Goal: Information Seeking & Learning: Learn about a topic

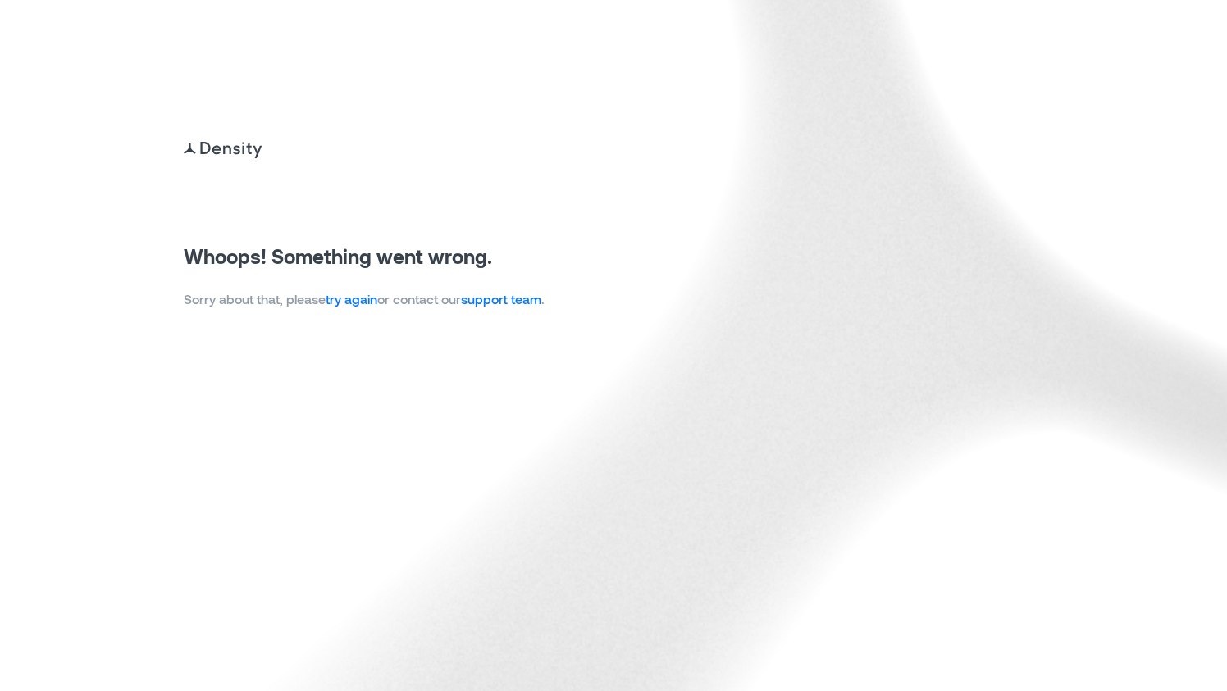
click at [353, 299] on link "try again" at bounding box center [352, 299] width 52 height 16
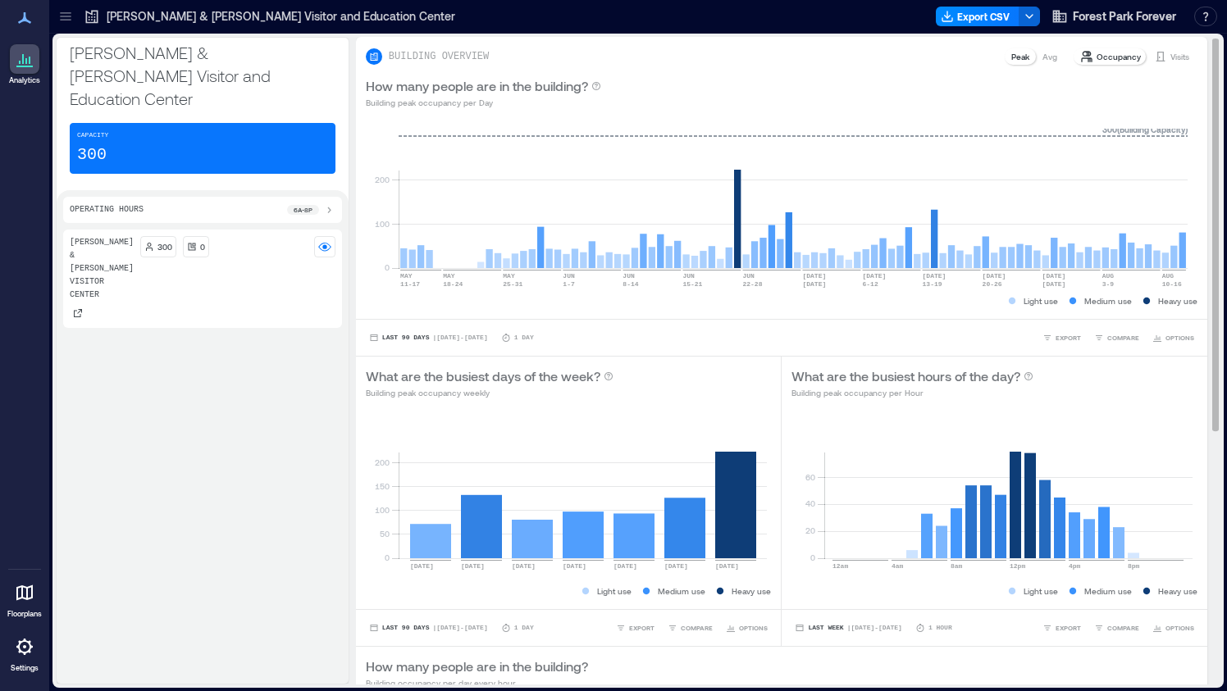
click at [1107, 57] on p "Occupancy" at bounding box center [1118, 56] width 44 height 13
click at [1170, 56] on p "Visits" at bounding box center [1179, 56] width 19 height 13
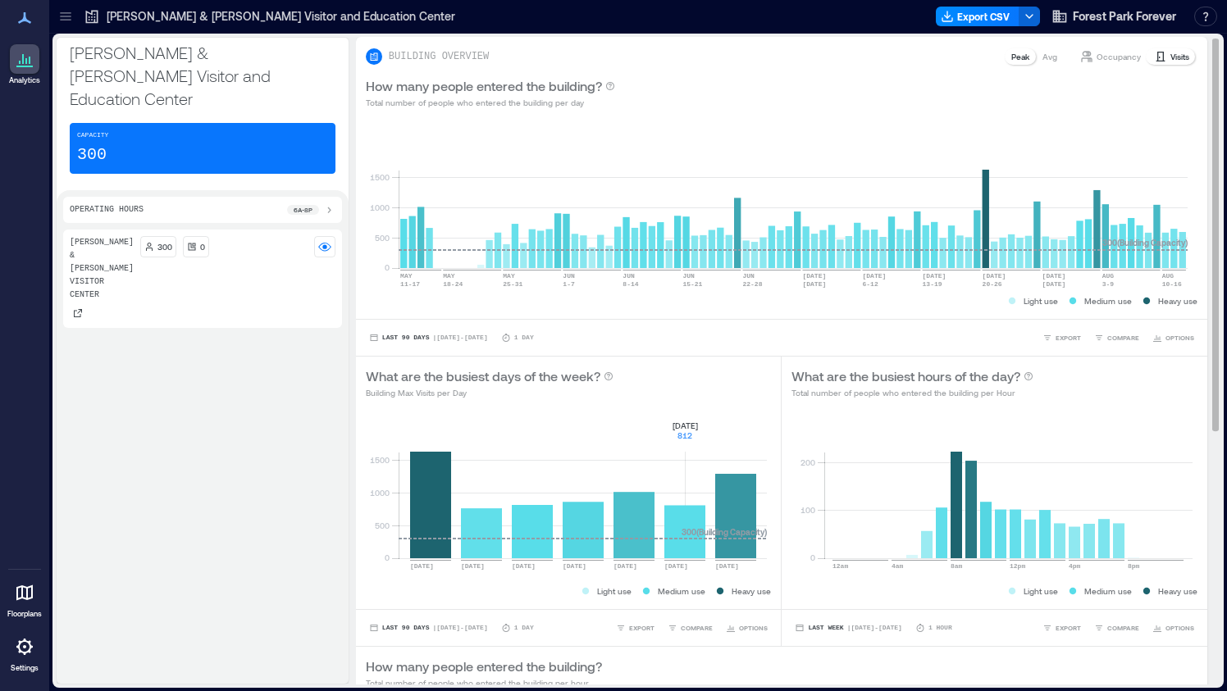
scroll to position [421, 0]
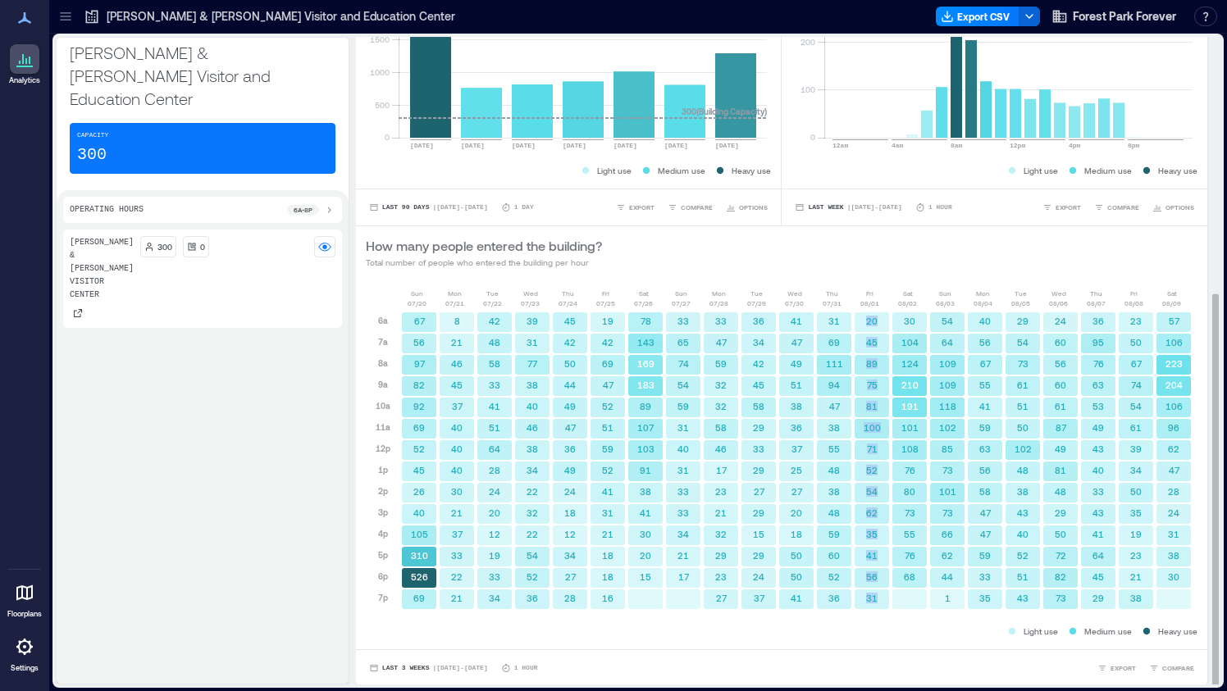
drag, startPoint x: 859, startPoint y: 318, endPoint x: 873, endPoint y: 597, distance: 279.2
click at [873, 597] on div "20 45 89 75 81 100 71 52 54 62 35 41 56 31" at bounding box center [872, 461] width 38 height 299
copy div "20 45 89 75 81 100 71 52 54 62 35 41 56 31"
drag, startPoint x: 899, startPoint y: 312, endPoint x: 910, endPoint y: 576, distance: 264.3
click at [910, 576] on div "30 104 124 210 191 101 108 76 80 73 55 76 68" at bounding box center [910, 461] width 38 height 299
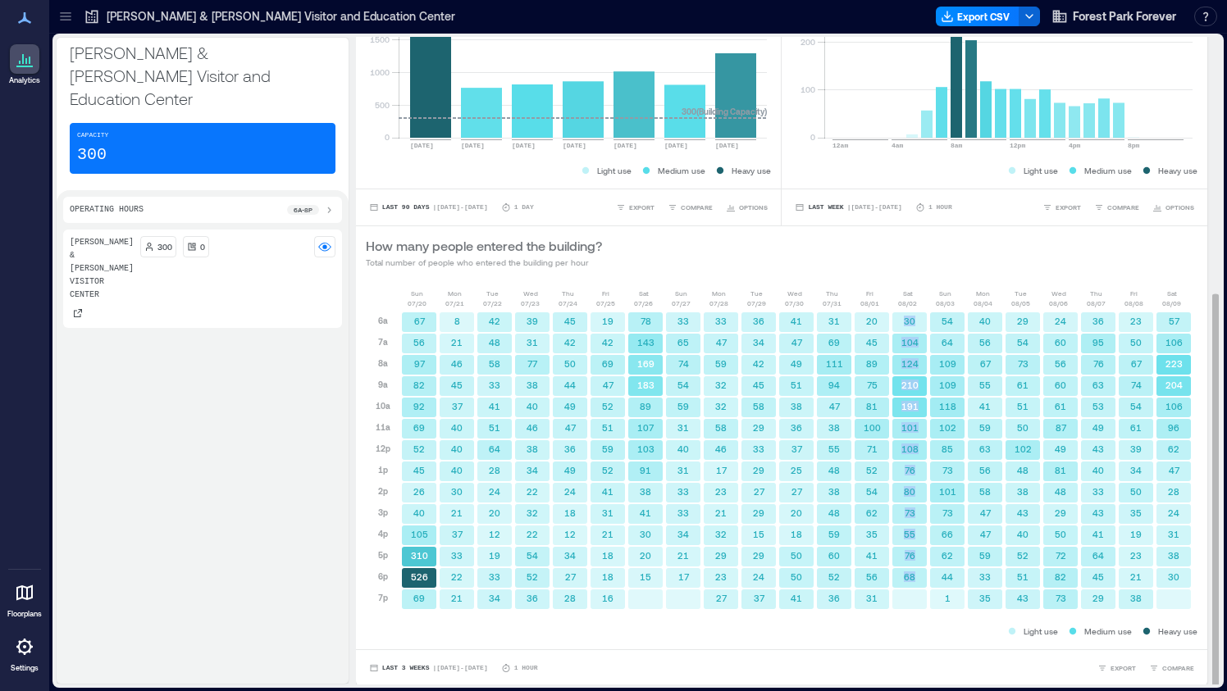
copy div "30 104 124 210 191 101 108 76 80 73 55 76 68"
drag, startPoint x: 937, startPoint y: 317, endPoint x: 945, endPoint y: 599, distance: 282.2
click at [945, 599] on div "54 64 109 109 118 102 85 73 101 73 66 62 44 1" at bounding box center [947, 461] width 38 height 299
copy div "54 64 109 109 118 102 85 73 101 73 66 62 44 1"
drag, startPoint x: 969, startPoint y: 315, endPoint x: 986, endPoint y: 597, distance: 282.6
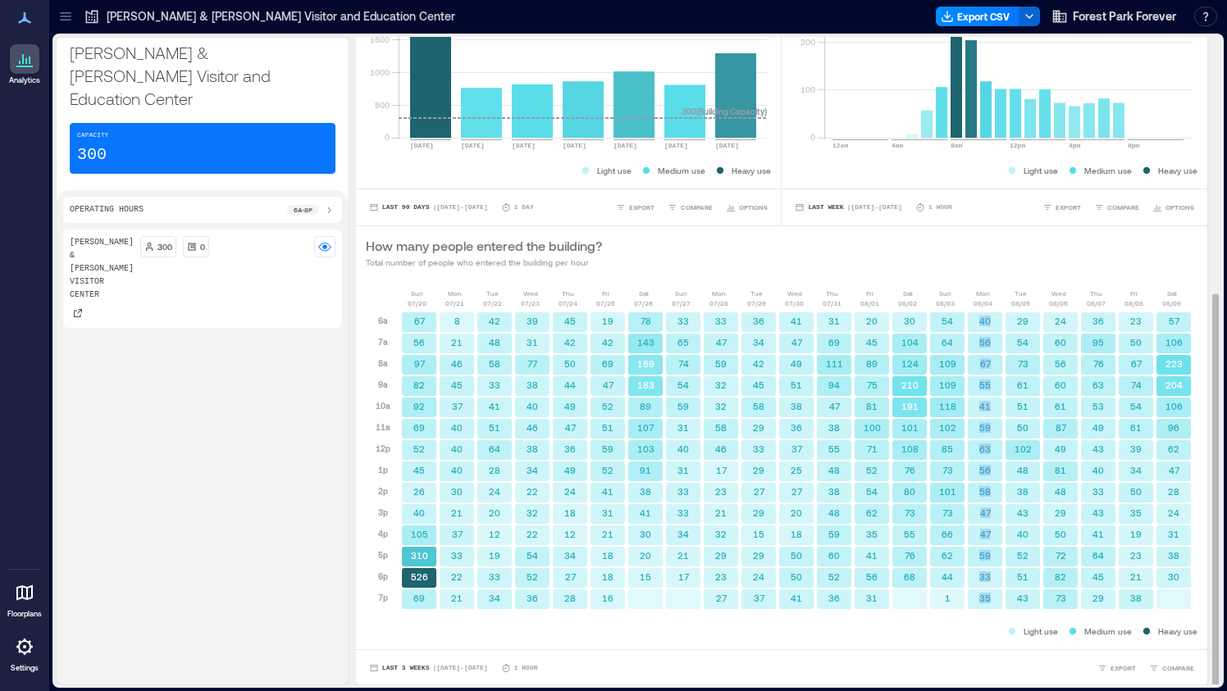
click at [986, 597] on div "40 56 67 55 41 59 63 56 58 47 47 59 33 35" at bounding box center [985, 461] width 38 height 299
copy div "40 56 67 55 41 59 63 56 58 47 47 59 33 35"
drag, startPoint x: 1012, startPoint y: 315, endPoint x: 1023, endPoint y: 595, distance: 280.7
click at [1023, 595] on div "29 54 73 61 51 50 102 48 38 43 40 52 51 43" at bounding box center [1023, 461] width 38 height 299
copy div "29 54 73 61 51 50 102 48 38 43 40 52 51 43"
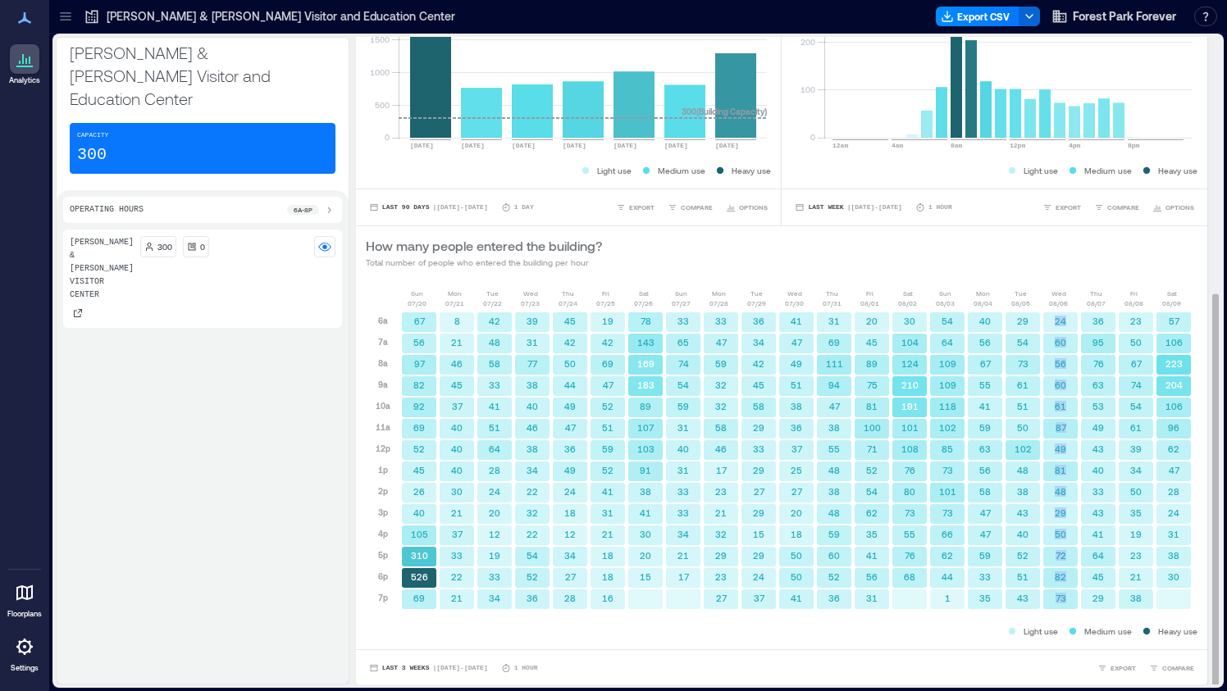
drag, startPoint x: 1046, startPoint y: 313, endPoint x: 1061, endPoint y: 597, distance: 284.1
click at [1061, 597] on div "24 60 56 60 61 87 49 81 48 29 50 72 82 73" at bounding box center [1061, 461] width 38 height 299
copy div "24 60 56 60 61 87 49 81 48 29 50 72 82 73"
drag, startPoint x: 1089, startPoint y: 317, endPoint x: 1099, endPoint y: 599, distance: 283.1
click at [1099, 599] on div "36 95 76 63 53 49 43 40 33 43 41 64 45 29" at bounding box center [1098, 461] width 38 height 299
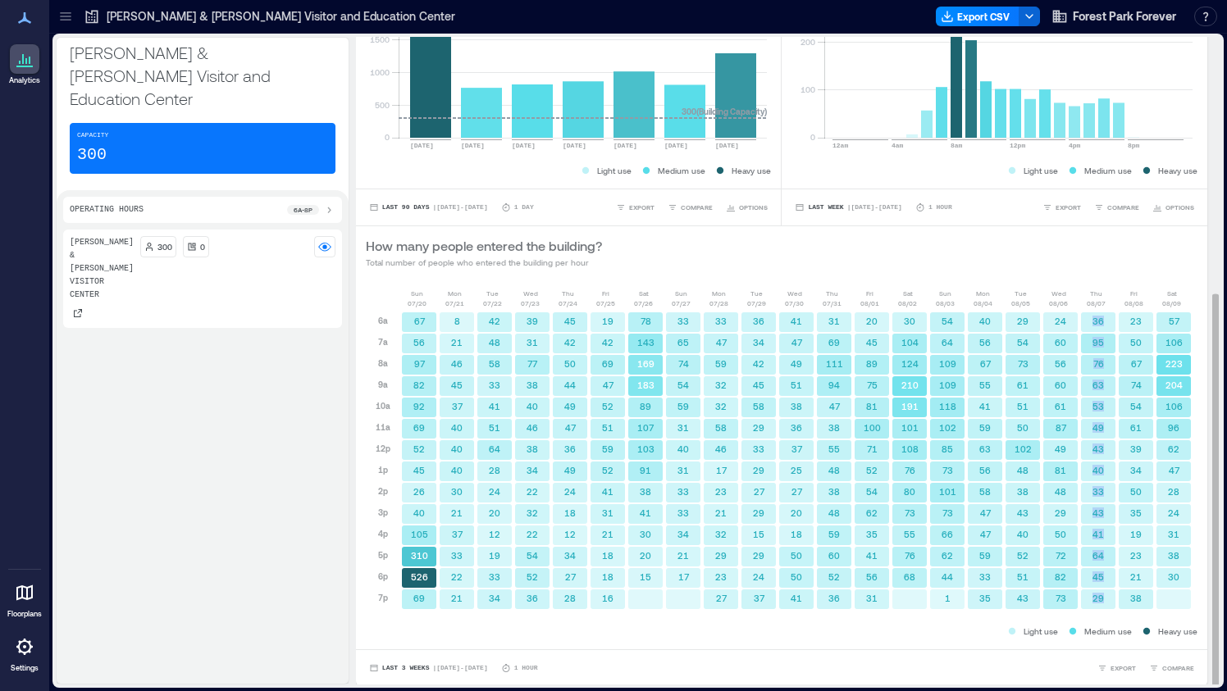
copy div "36 95 76 63 53 49 43 40 33 43 41 64 45 29"
drag, startPoint x: 1124, startPoint y: 318, endPoint x: 1137, endPoint y: 597, distance: 279.1
click at [1137, 597] on div "23 50 67 74 54 61 39 34 50 35 19 23 21 38" at bounding box center [1136, 461] width 38 height 299
copy div "23 50 67 74 54 61 39 34 50 35 19 23 21 38"
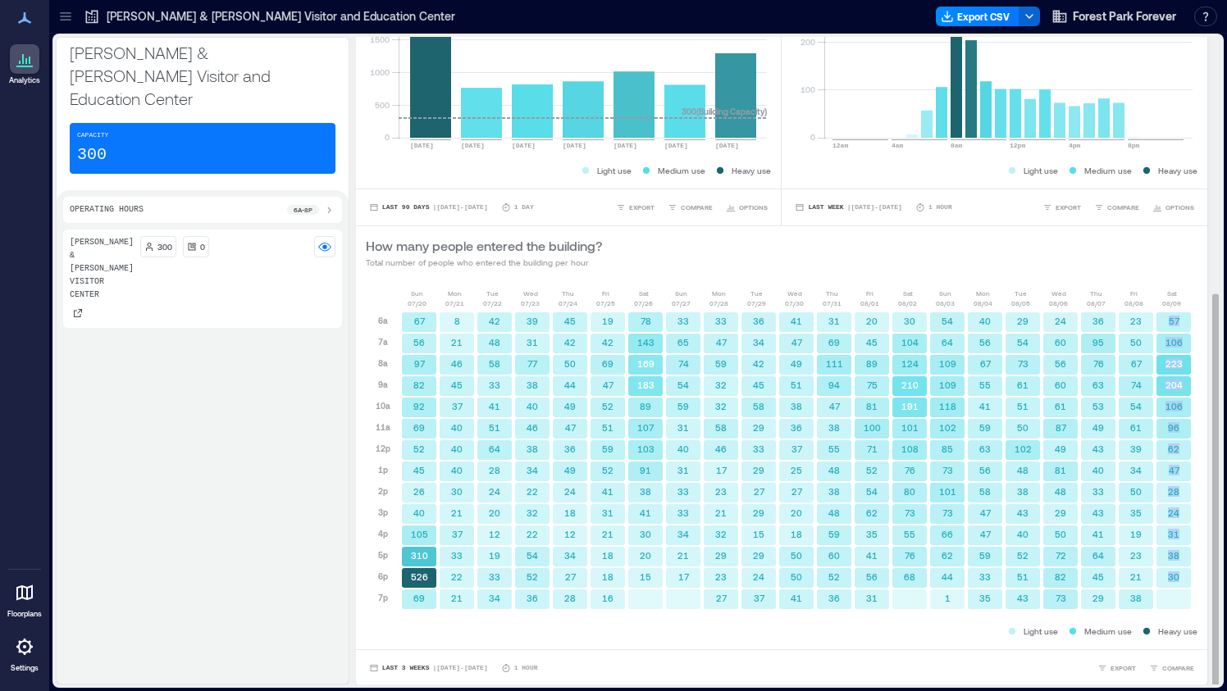
drag, startPoint x: 1156, startPoint y: 313, endPoint x: 1169, endPoint y: 576, distance: 262.8
click at [1169, 576] on div "57 106 223 204 106 96 62 47 28 24 31 38 30" at bounding box center [1174, 461] width 38 height 299
copy div "57 106 223 204 106 96 62 47 28 24 31 38 30"
click at [396, 667] on span "Last 3 Weeks" at bounding box center [406, 667] width 48 height 0
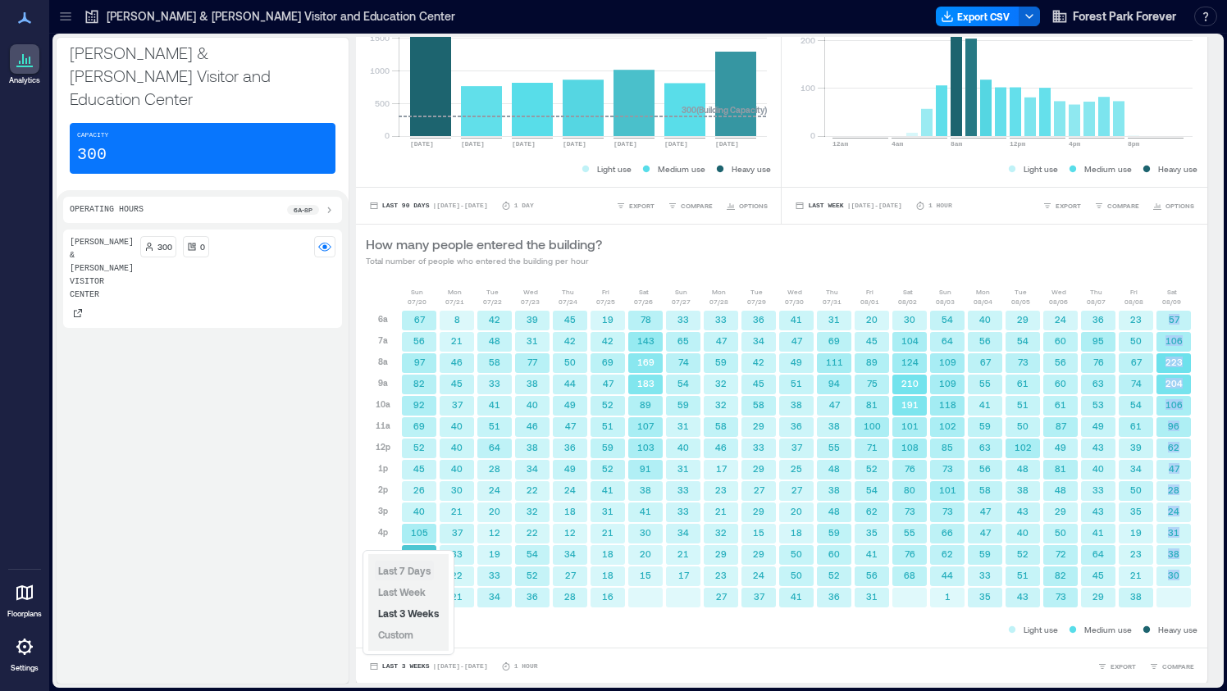
click at [408, 564] on span "Last 7 Days" at bounding box center [404, 570] width 52 height 13
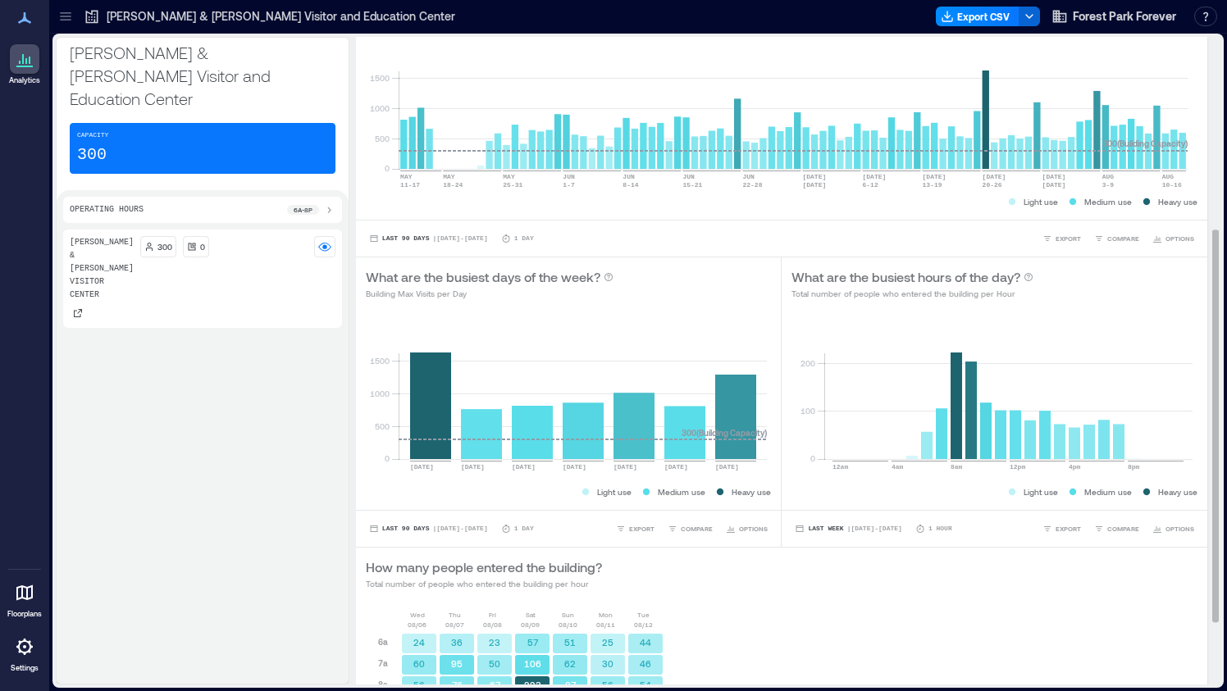
scroll to position [415, 0]
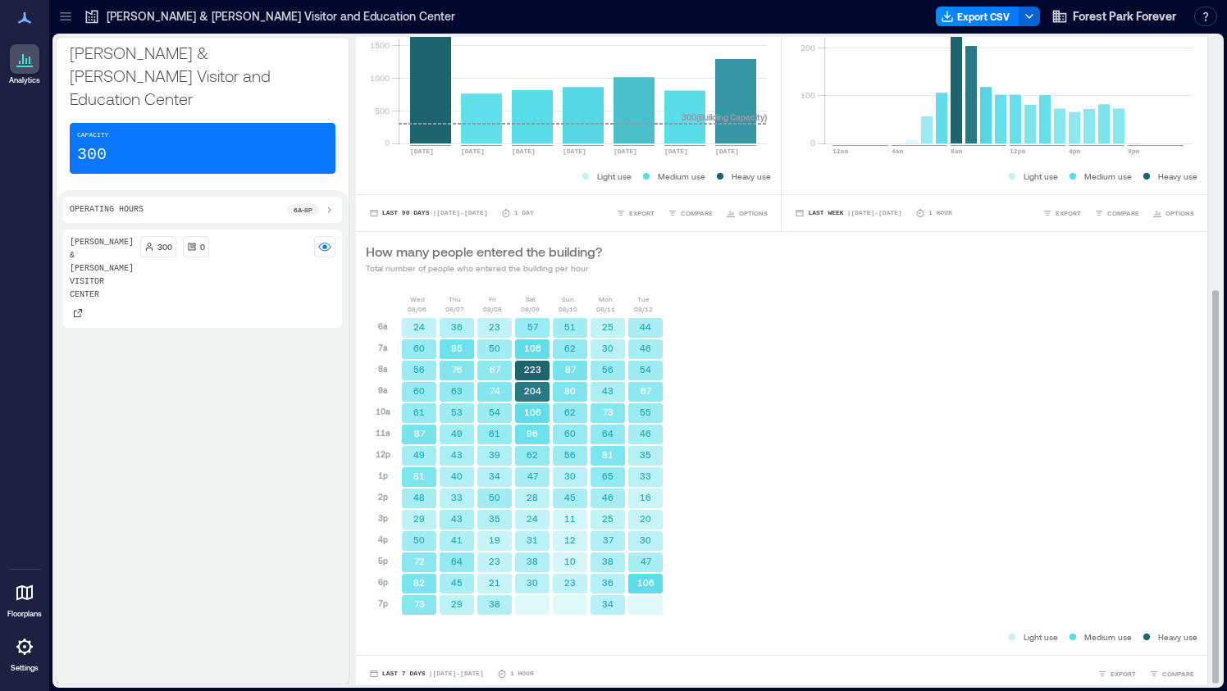
click at [554, 312] on div "Sun 08/10" at bounding box center [568, 304] width 34 height 20
drag, startPoint x: 558, startPoint y: 323, endPoint x: 572, endPoint y: 584, distance: 261.2
click at [572, 584] on div "51 62 87 80 62 60 56 30 45 11 12 10 23" at bounding box center [570, 466] width 38 height 299
click at [572, 584] on rect at bounding box center [570, 584] width 34 height 20
drag, startPoint x: 558, startPoint y: 321, endPoint x: 570, endPoint y: 584, distance: 263.5
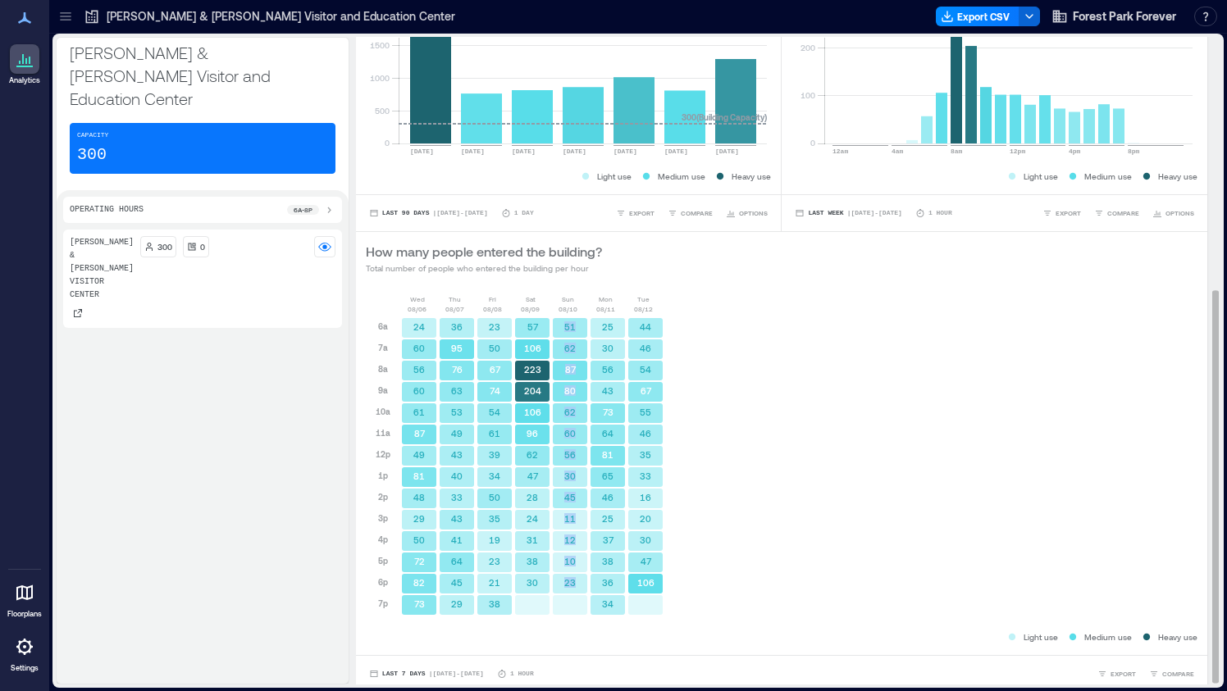
click at [570, 584] on div "51 62 87 80 62 60 56 30 45 11 12 10 23" at bounding box center [570, 466] width 38 height 299
copy div "51 62 87 80 62 60 56 30 45 11 12 10 23"
drag, startPoint x: 593, startPoint y: 320, endPoint x: 609, endPoint y: 604, distance: 284.2
click at [609, 604] on div "25 30 56 43 73 64 81 65 46 25 37 38 36 34" at bounding box center [608, 466] width 38 height 299
drag, startPoint x: 636, startPoint y: 321, endPoint x: 650, endPoint y: 579, distance: 257.8
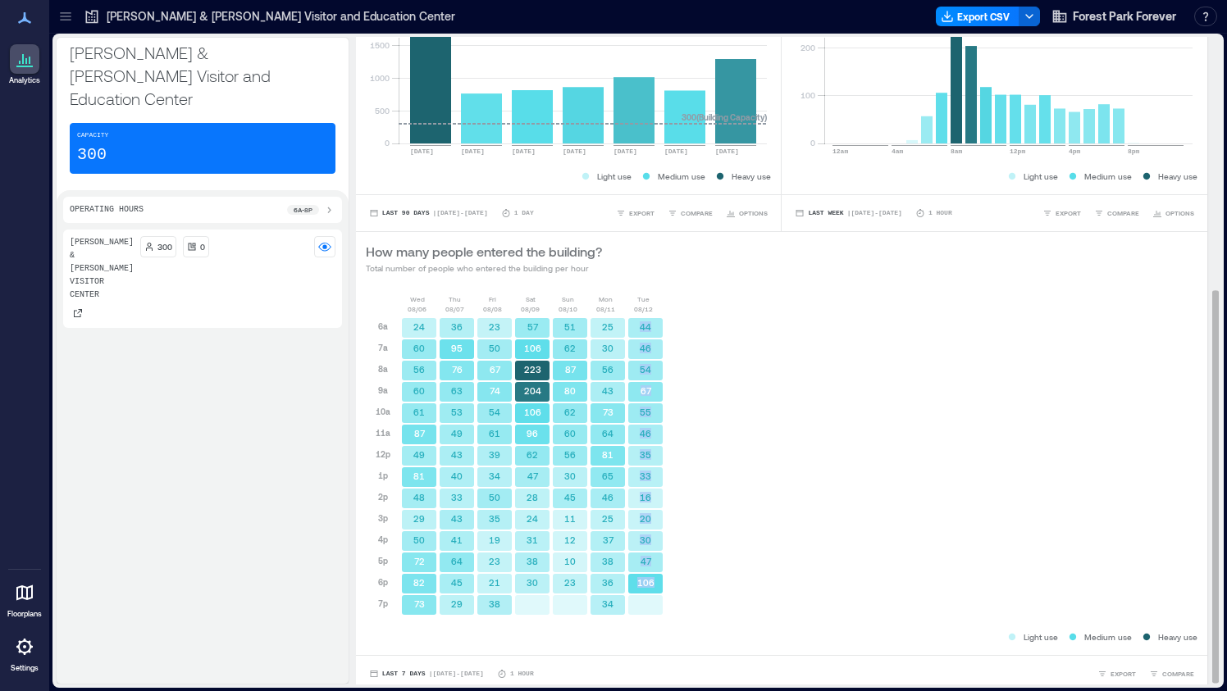
click at [650, 579] on div "44 46 54 67 55 46 35 33 16 20 30 47 106" at bounding box center [646, 466] width 38 height 299
